Goal: Information Seeking & Learning: Learn about a topic

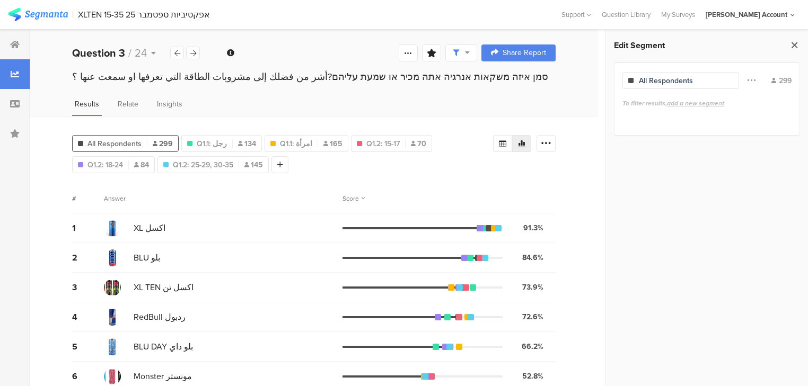
click at [791, 44] on icon at bounding box center [794, 45] width 11 height 15
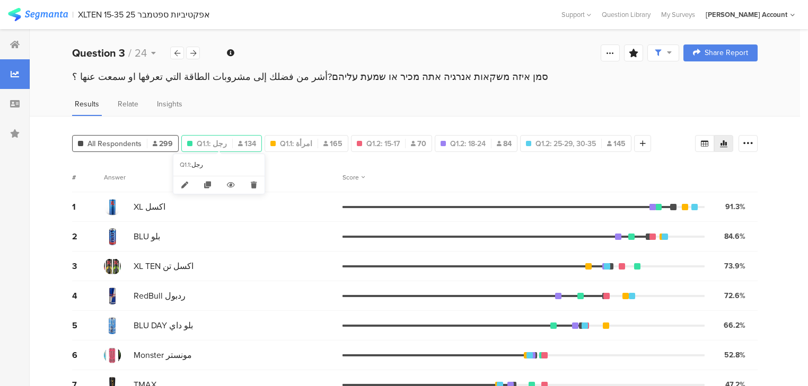
click at [222, 145] on span "Q1.1: رجل" at bounding box center [212, 143] width 30 height 11
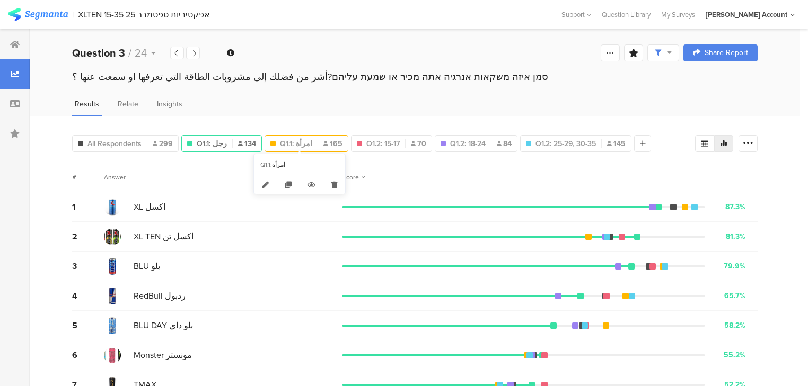
click at [307, 140] on div "Q1.1: امرأة 165" at bounding box center [306, 143] width 83 height 11
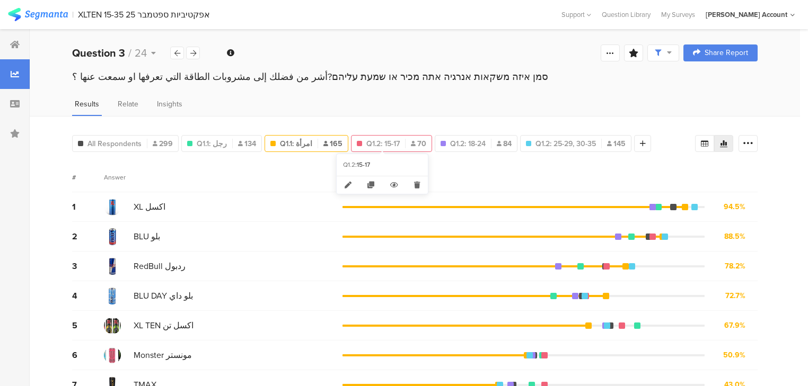
click at [370, 139] on span "Q1.2: 15-17" at bounding box center [382, 143] width 33 height 11
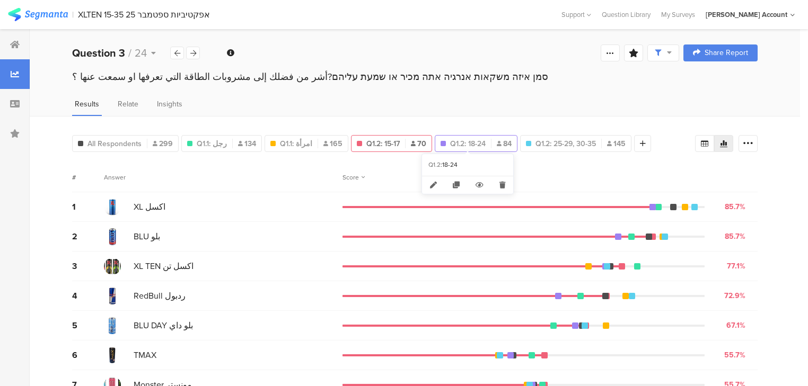
click at [459, 139] on span "Q1.2: 18-24" at bounding box center [468, 143] width 36 height 11
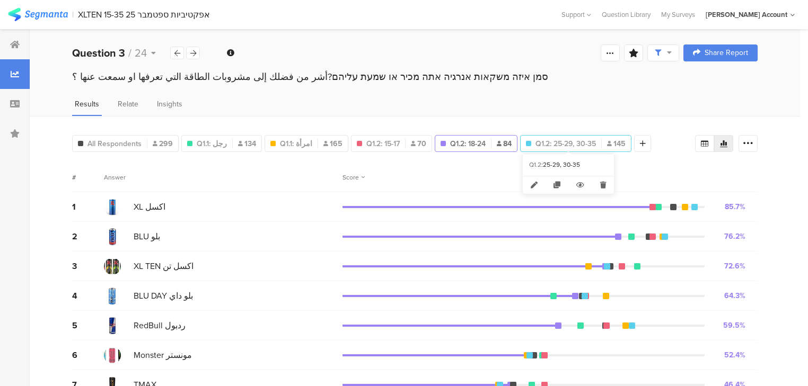
click at [547, 142] on span "Q1.2: 25-29, 30-35" at bounding box center [565, 143] width 60 height 11
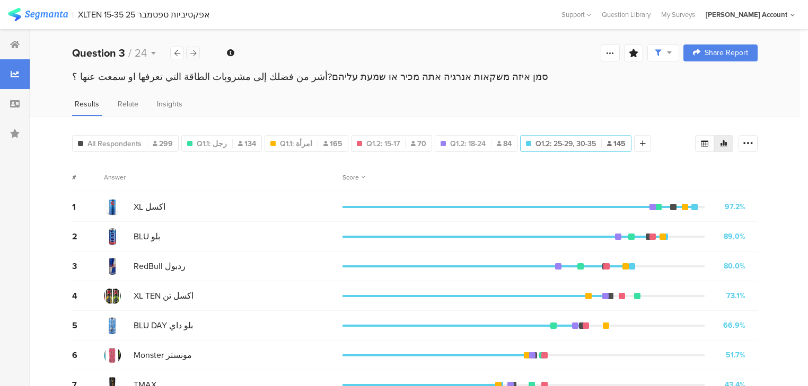
click at [196, 58] on div at bounding box center [193, 53] width 14 height 13
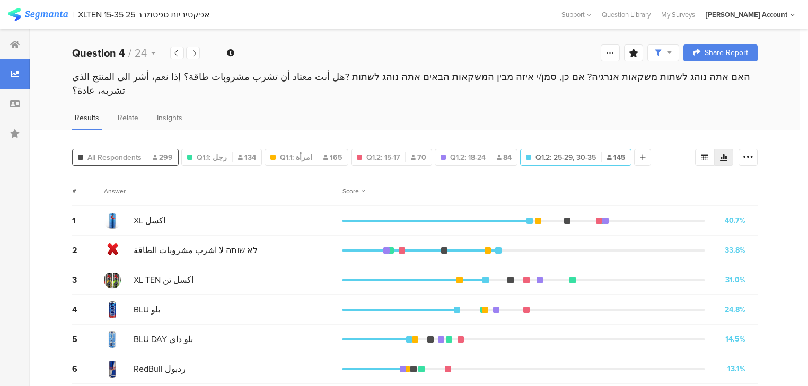
click at [141, 152] on div "All Respondents 299" at bounding box center [125, 157] width 105 height 11
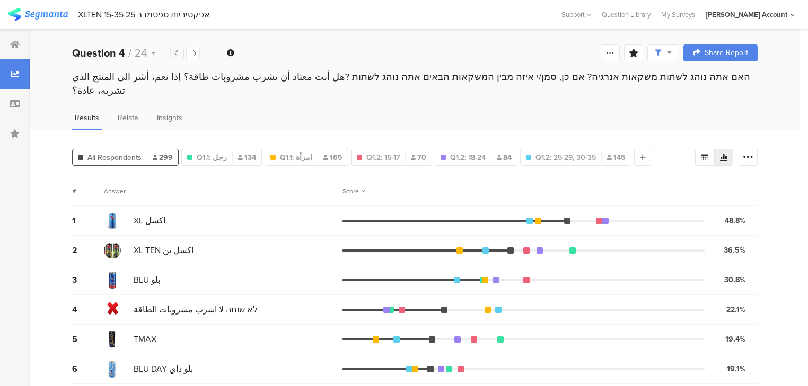
click at [176, 53] on icon at bounding box center [177, 53] width 6 height 7
